Goal: Information Seeking & Learning: Learn about a topic

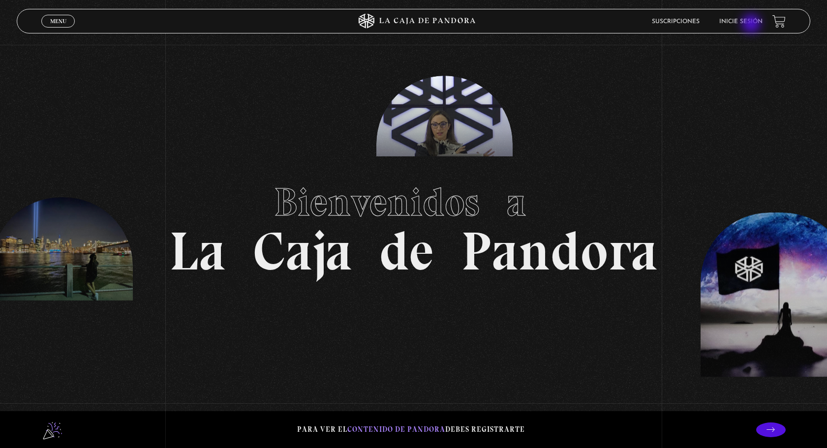
click at [752, 25] on li "Inicie sesión" at bounding box center [740, 21] width 43 height 15
click at [735, 26] on li "Inicie sesión" at bounding box center [740, 21] width 43 height 15
click at [732, 25] on link "Inicie sesión" at bounding box center [740, 22] width 43 height 6
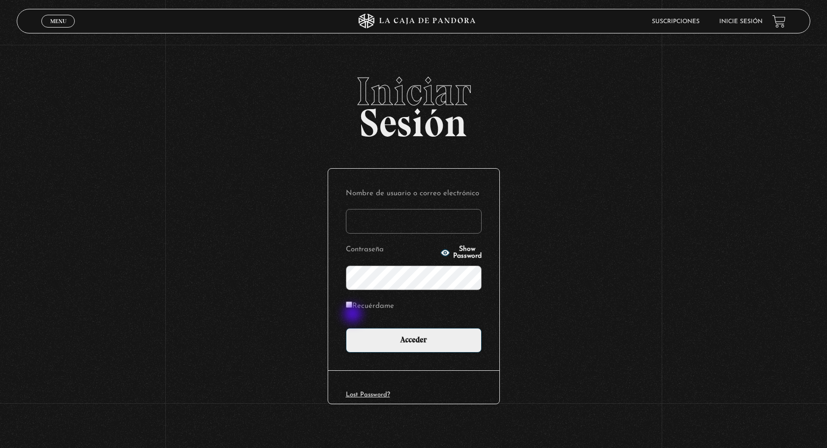
type input "[EMAIL_ADDRESS][DOMAIN_NAME]"
click at [354, 309] on label "Recuérdame" at bounding box center [370, 306] width 48 height 15
click at [352, 308] on input "Recuérdame" at bounding box center [349, 305] width 6 height 6
checkbox input "true"
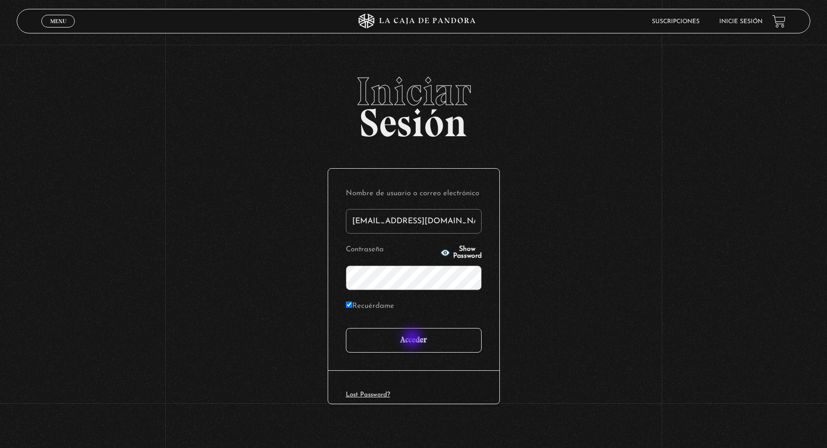
click at [413, 339] on input "Acceder" at bounding box center [414, 340] width 136 height 25
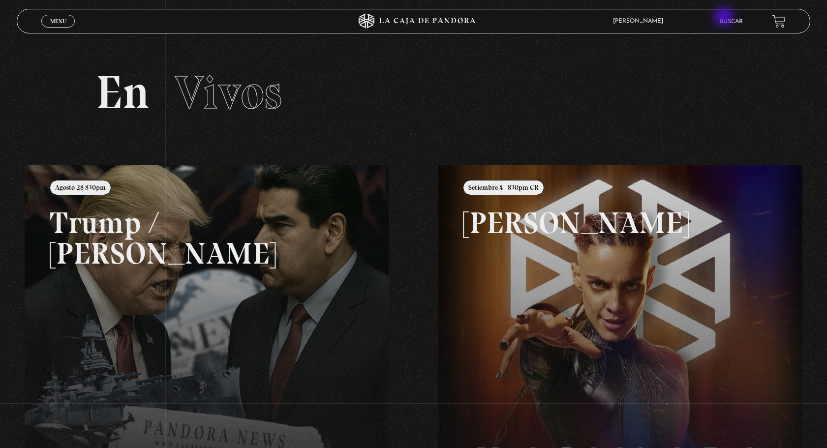
click at [725, 18] on li "Buscar" at bounding box center [731, 21] width 23 height 15
click at [737, 24] on link "Buscar" at bounding box center [731, 22] width 23 height 6
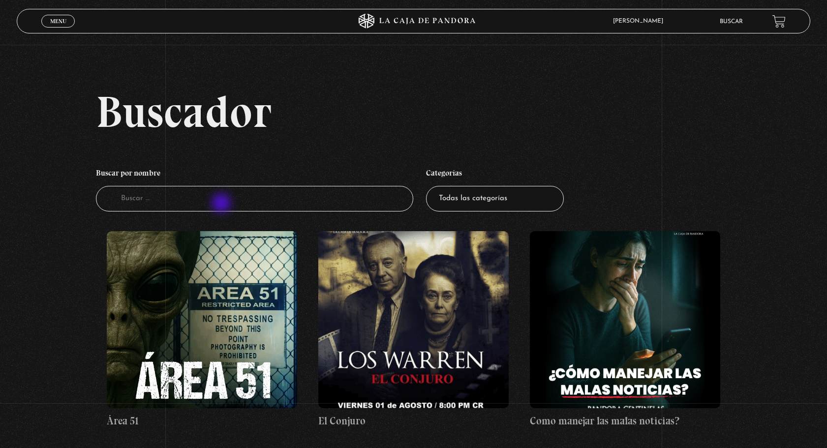
click at [222, 204] on input "Buscador" at bounding box center [255, 199] width 318 height 26
type input "diablo"
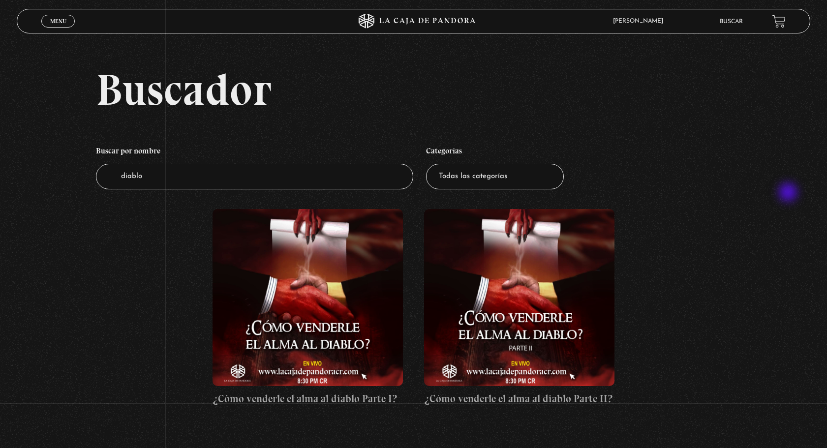
scroll to position [27, 0]
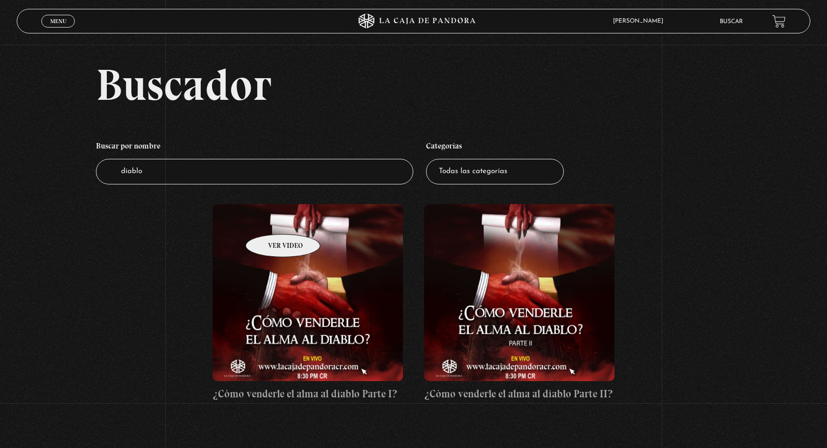
click at [270, 219] on figure at bounding box center [307, 292] width 190 height 177
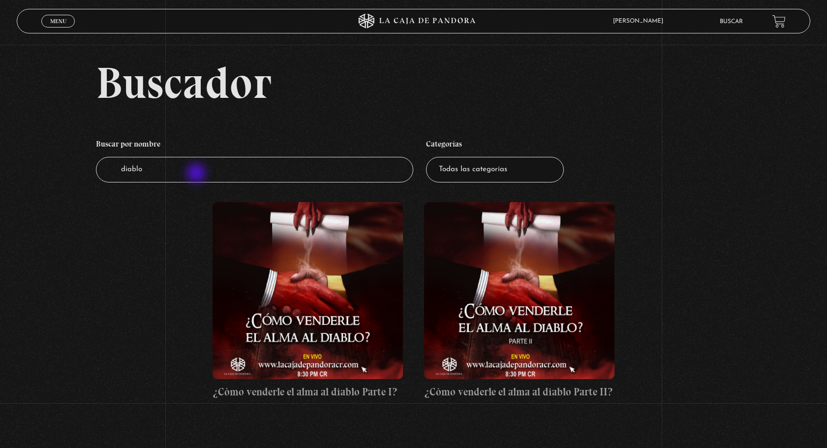
scroll to position [30, 0]
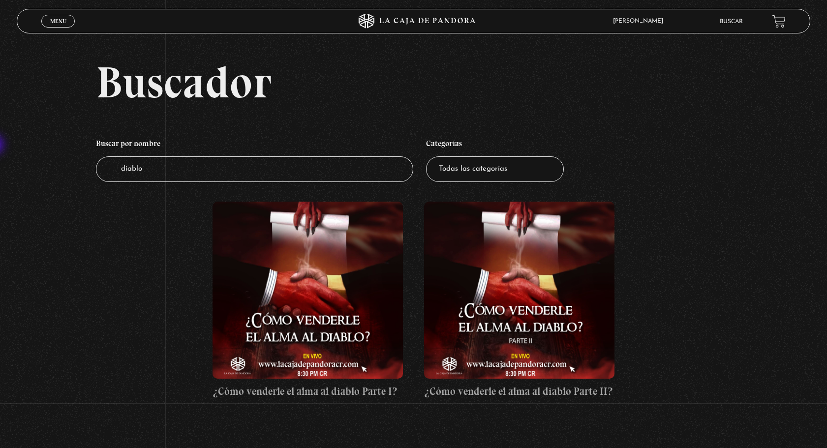
drag, startPoint x: 188, startPoint y: 173, endPoint x: -5, endPoint y: 146, distance: 194.8
click at [0, 146] on html "ingresar al sitio Ver Video Más Información Solicitar Por favor coloque su disp…" at bounding box center [413, 263] width 827 height 587
type input "pacto"
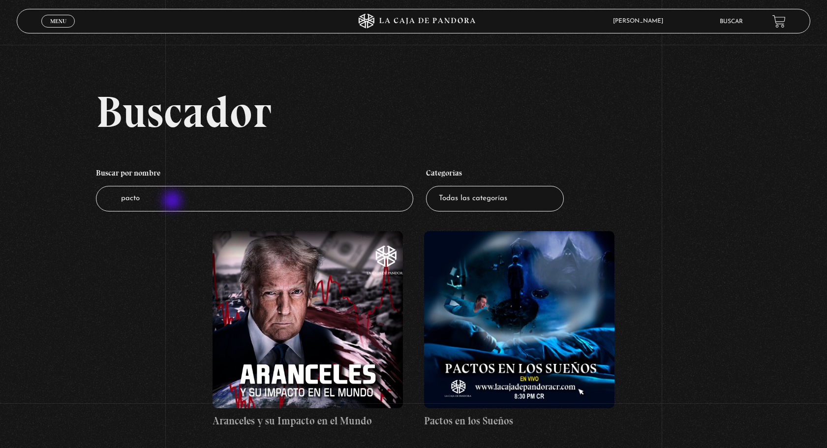
drag, startPoint x: 172, startPoint y: 201, endPoint x: 12, endPoint y: 188, distance: 159.9
click at [12, 188] on div "Buscador Buscar por nombre Buscador pacto Categorías Todas las categorías 11:11…" at bounding box center [413, 269] width 827 height 359
type input "diablo"
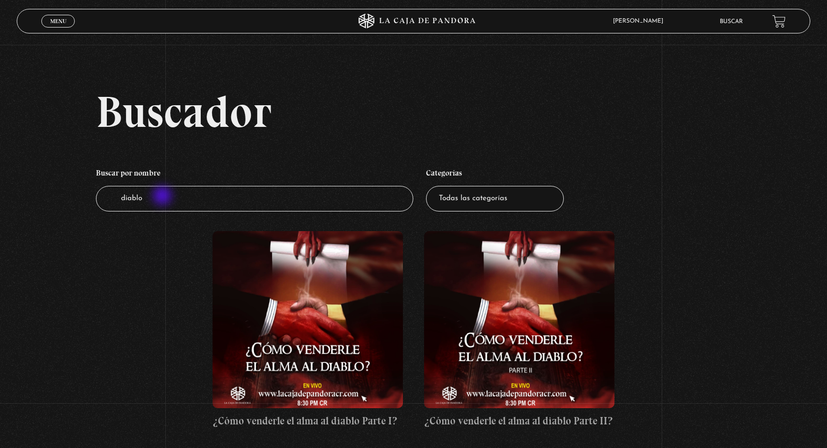
drag, startPoint x: 187, startPoint y: 197, endPoint x: 91, endPoint y: 195, distance: 96.4
click at [91, 195] on div "Buscador Buscar por nombre Buscador diablo Categorías Todas las categorías 11:1…" at bounding box center [413, 269] width 827 height 359
type input "mente"
